Goal: Task Accomplishment & Management: Manage account settings

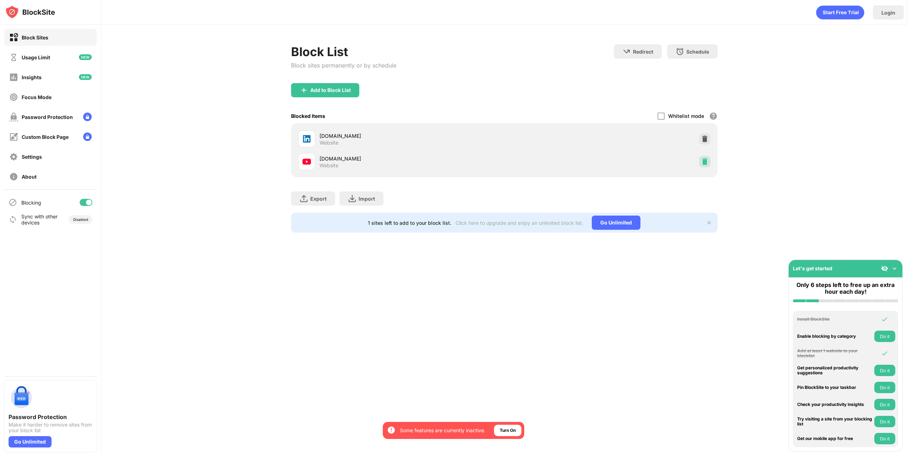
click at [705, 161] on img at bounding box center [704, 161] width 7 height 7
